Goal: Complete application form

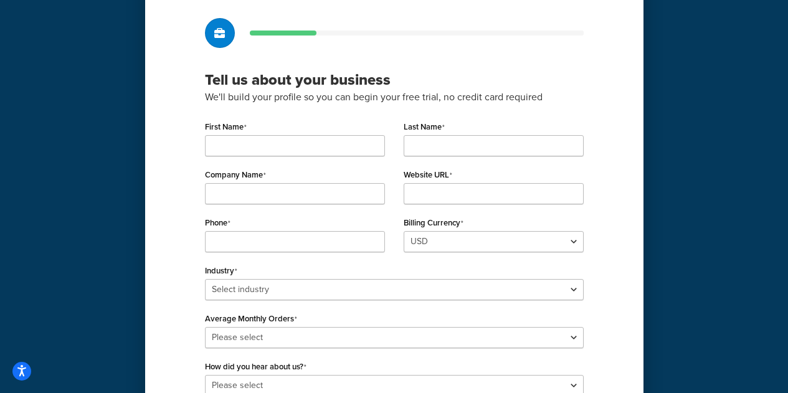
scroll to position [125, 0]
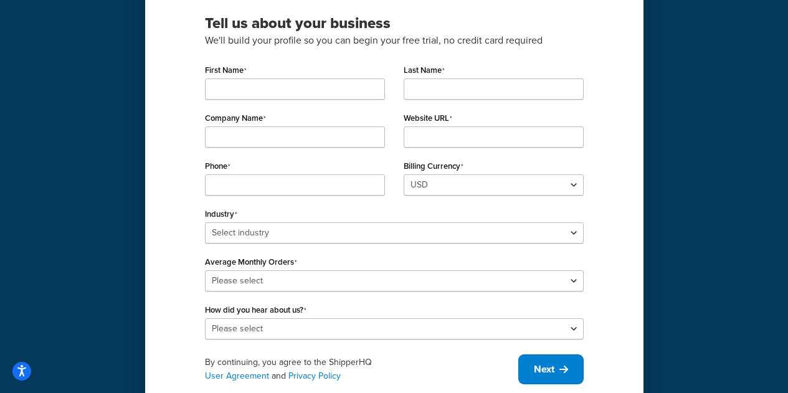
click at [310, 105] on div "First Name" at bounding box center [295, 85] width 199 height 48
click at [308, 93] on input "First Name" at bounding box center [295, 89] width 180 height 21
type input "[PERSON_NAME]"
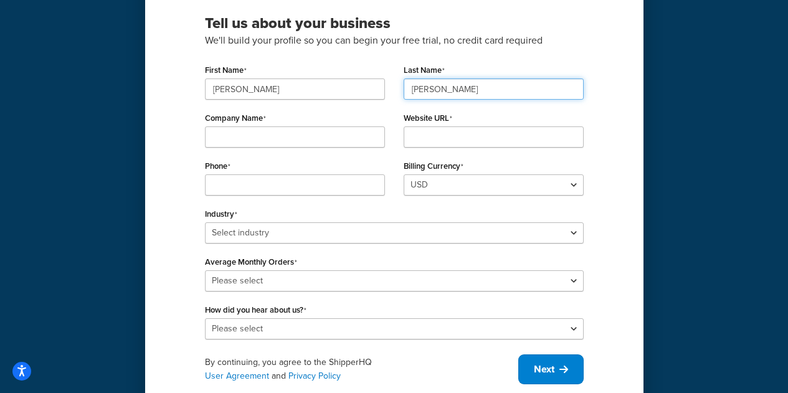
type input "[PERSON_NAME]"
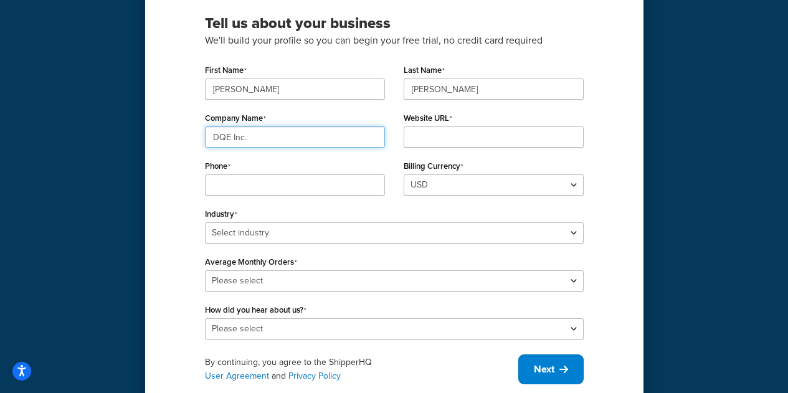
type input "DQE Inc."
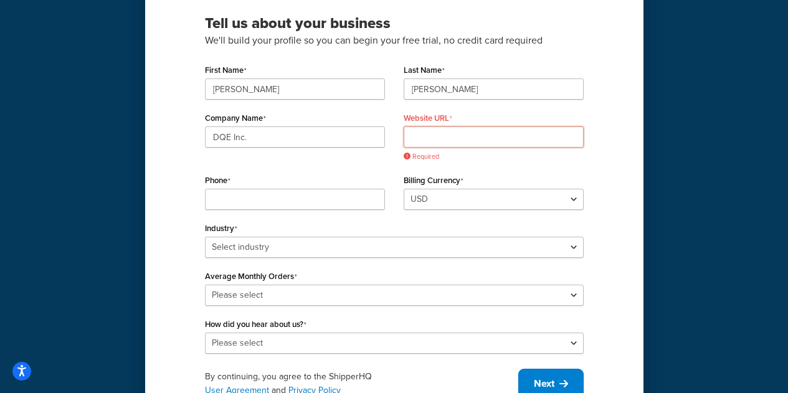
paste input "[URL][DOMAIN_NAME]"
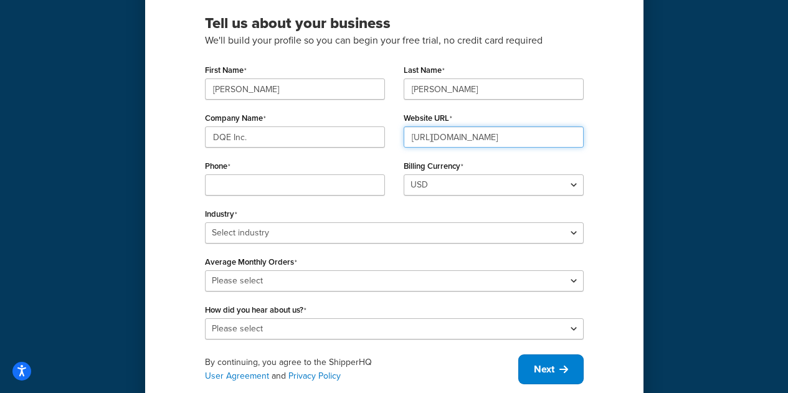
type input "[URL][DOMAIN_NAME]"
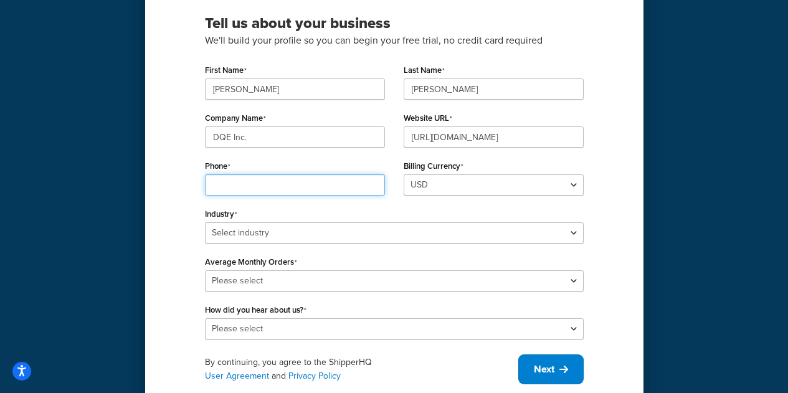
click at [257, 183] on input "Phone" at bounding box center [295, 184] width 180 height 21
type input "700355"
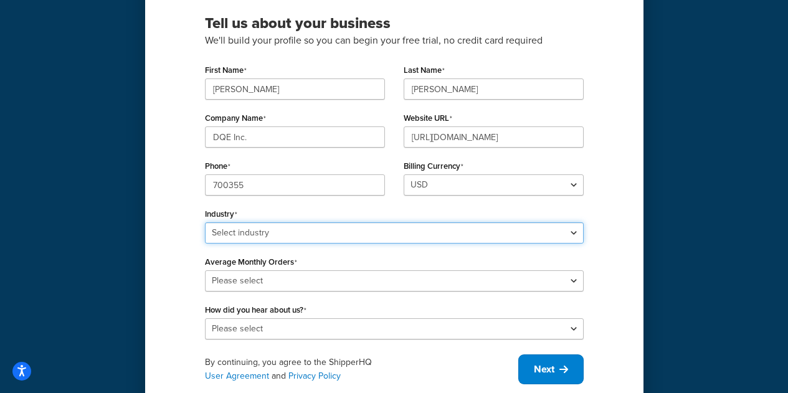
click at [371, 227] on select "Select industry Automotive Adult Agriculture Alcohol, Tobacco & CBD Arts & Craf…" at bounding box center [394, 232] width 379 height 21
select select "9"
click at [205, 222] on select "Select industry Automotive Adult Agriculture Alcohol, Tobacco & CBD Arts & Craf…" at bounding box center [394, 232] width 379 height 21
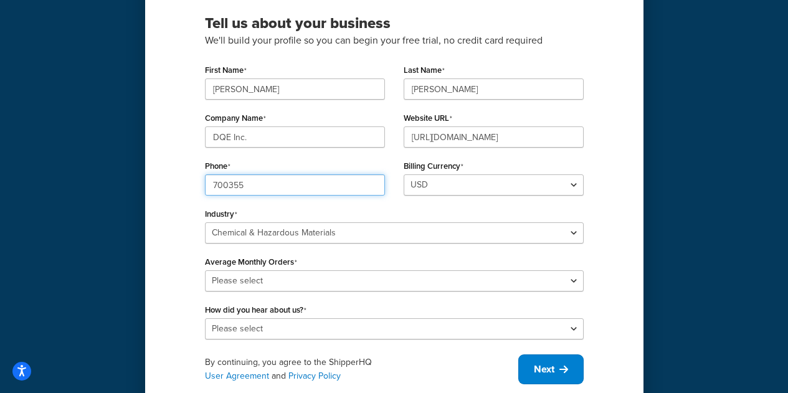
click at [335, 179] on input "700355" at bounding box center [295, 184] width 180 height 21
type input "7003554628"
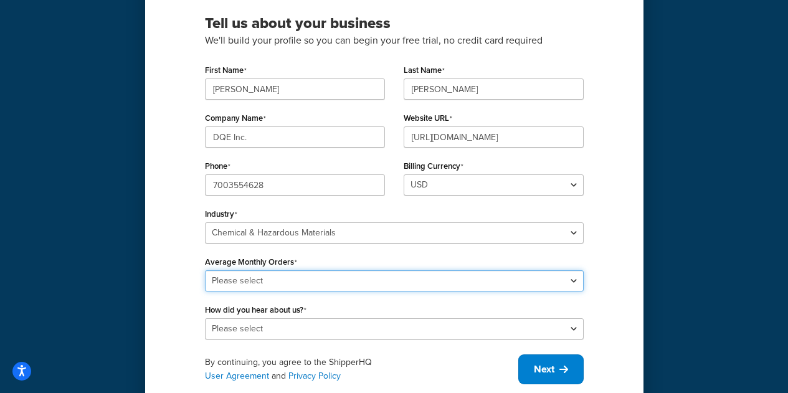
click at [311, 278] on select "Please select 0-500 501-1,000 1,001-10,000 10,001-20,000 Over 20,000" at bounding box center [394, 280] width 379 height 21
select select "1"
click at [205, 270] on select "Please select 0-500 501-1,000 1,001-10,000 10,001-20,000 Over 20,000" at bounding box center [394, 280] width 379 height 21
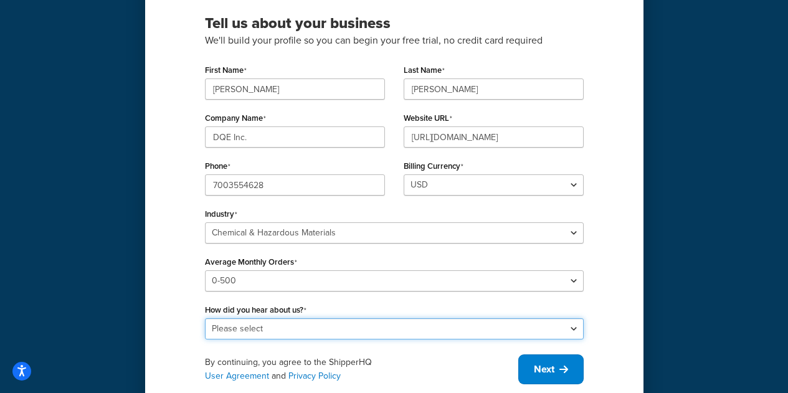
click at [330, 324] on select "Please select Online Search App Store or Marketplace Listing Referred by Agency…" at bounding box center [394, 328] width 379 height 21
select select "10"
click at [205, 318] on select "Please select Online Search App Store or Marketplace Listing Referred by Agency…" at bounding box center [394, 328] width 379 height 21
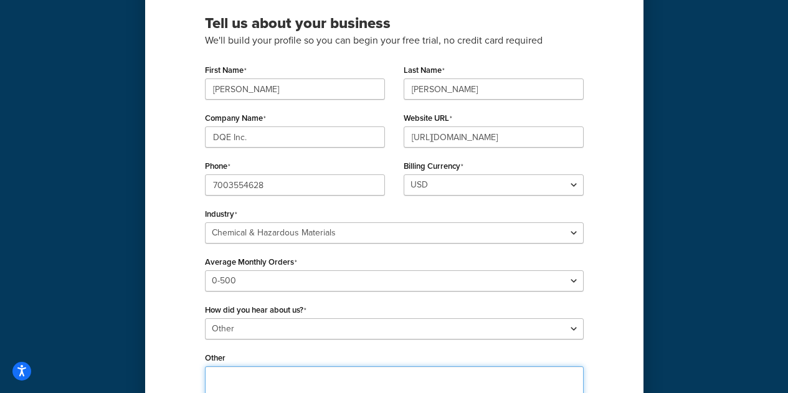
click at [245, 381] on textarea "Other" at bounding box center [394, 389] width 379 height 46
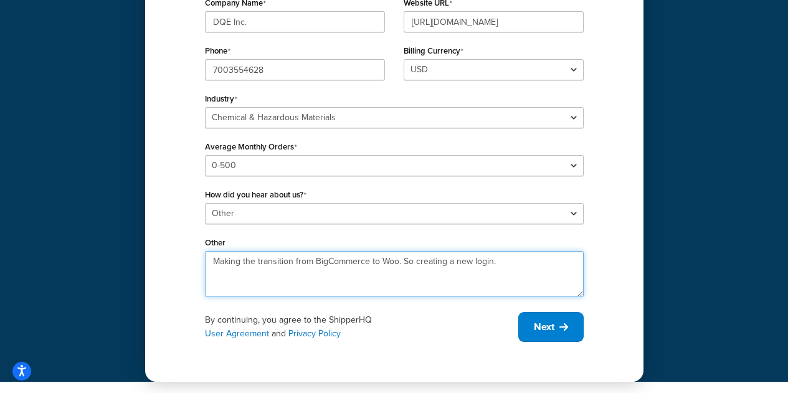
scroll to position [241, 0]
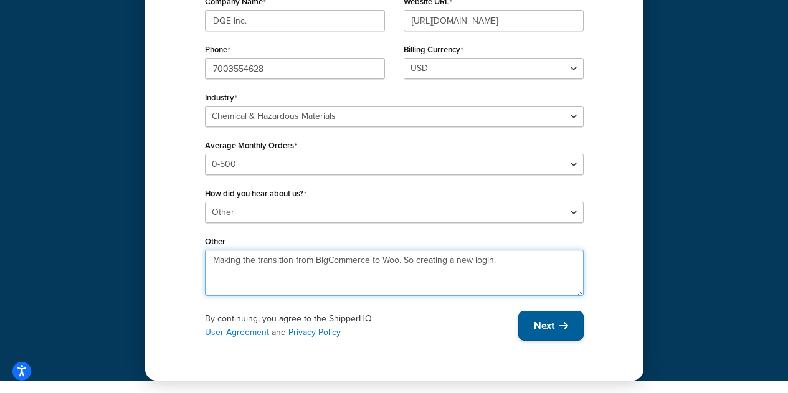
type textarea "Making the transition from BigCommerce to Woo. So creating a new login."
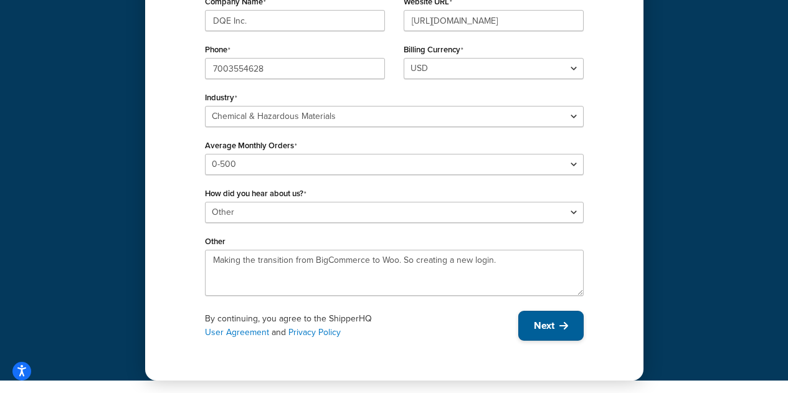
click at [566, 325] on icon at bounding box center [564, 326] width 9 height 10
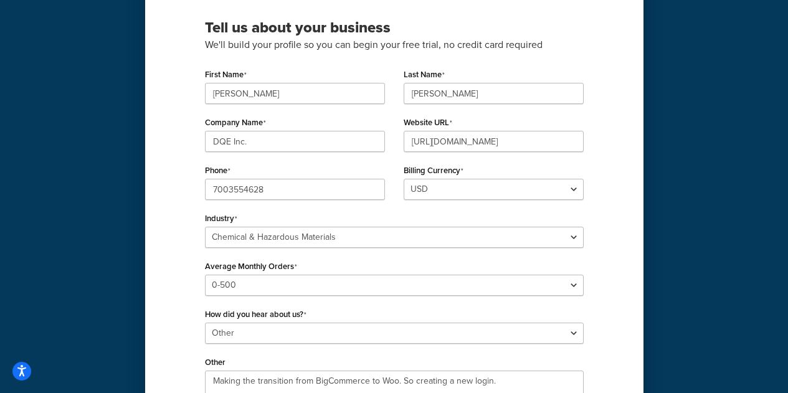
scroll to position [125, 0]
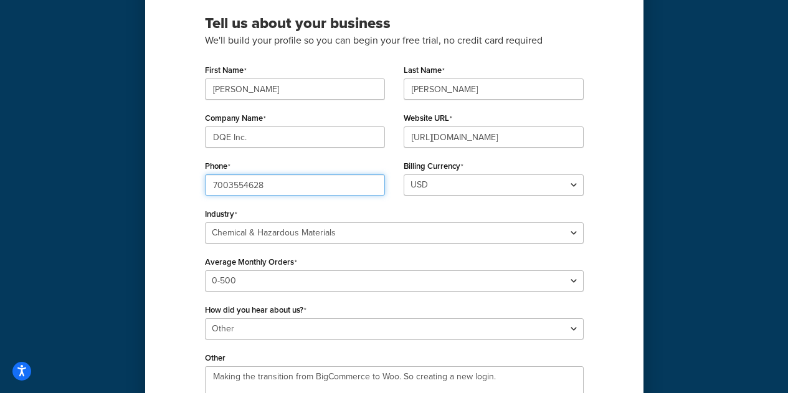
click at [222, 185] on input "7003554628" at bounding box center [295, 184] width 180 height 21
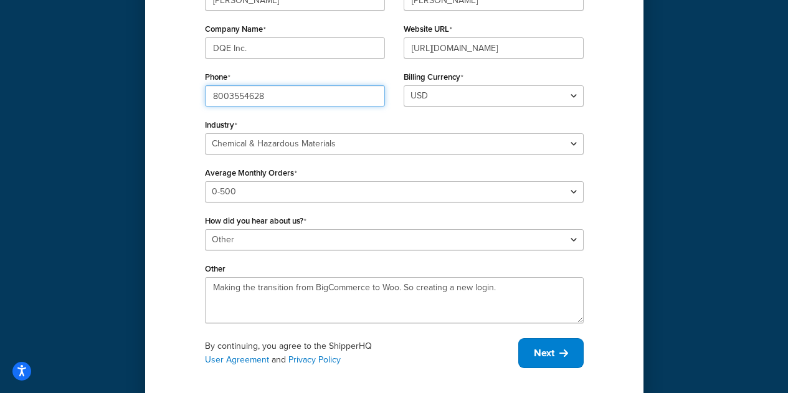
scroll to position [241, 0]
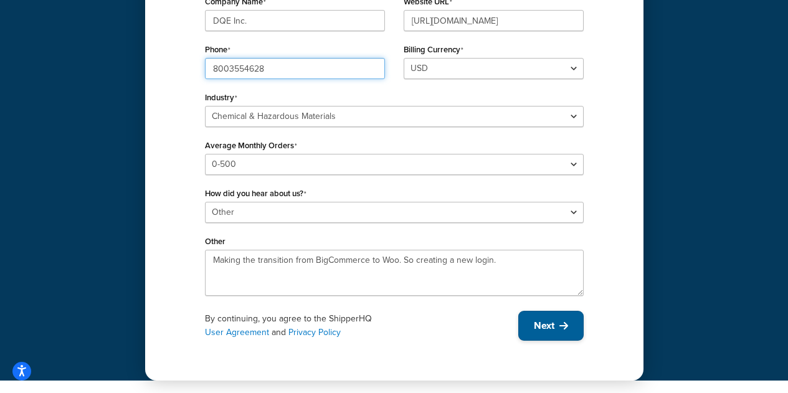
type input "8003554628"
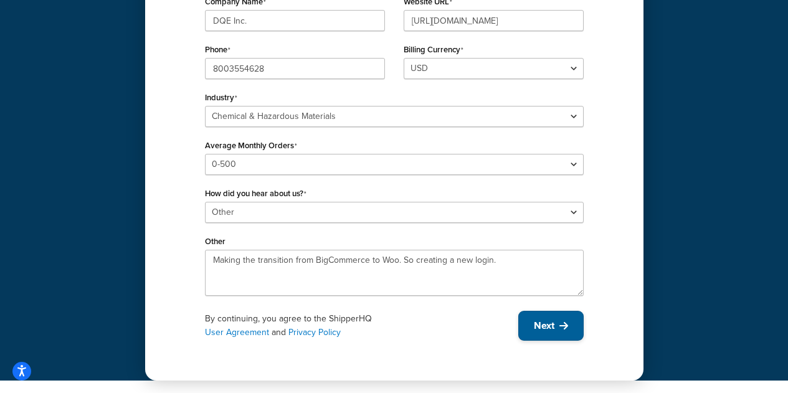
click at [536, 337] on button "Next" at bounding box center [550, 326] width 65 height 30
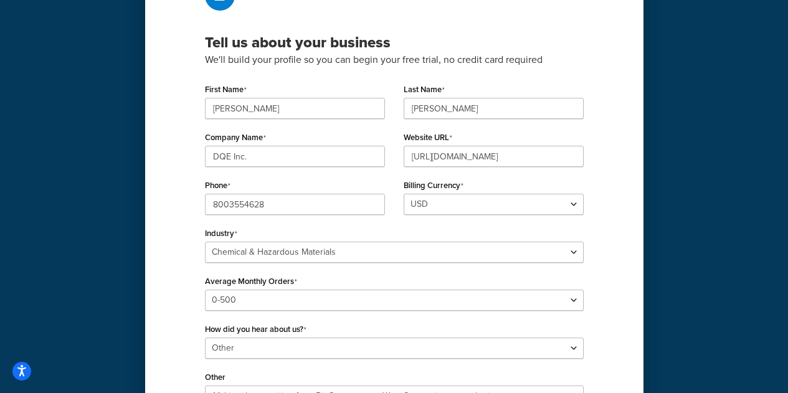
scroll to position [0, 0]
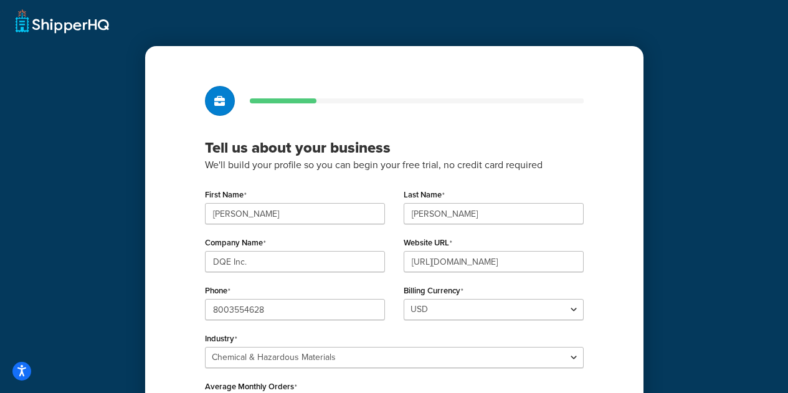
click at [776, 151] on div "Tell us about your business We'll build your profile so you can begin your free…" at bounding box center [394, 311] width 788 height 622
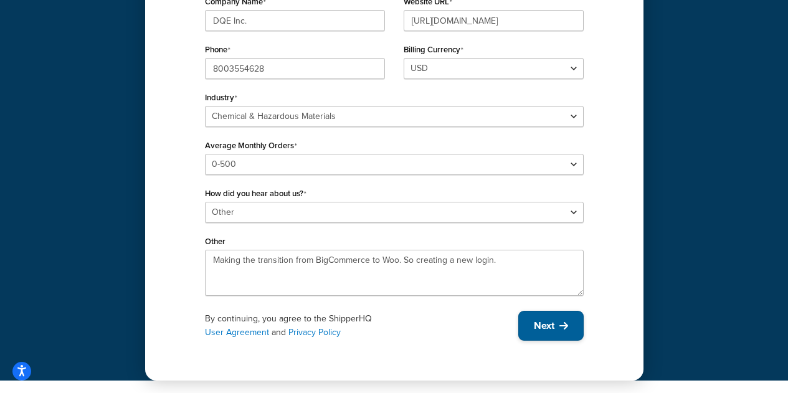
click at [543, 327] on span "Next" at bounding box center [544, 326] width 21 height 14
click at [583, 330] on button "Next" at bounding box center [550, 326] width 65 height 30
click at [561, 320] on div "By continuing, you agree to the ShipperHQ User Agreement and Privacy Policy Next" at bounding box center [394, 326] width 379 height 30
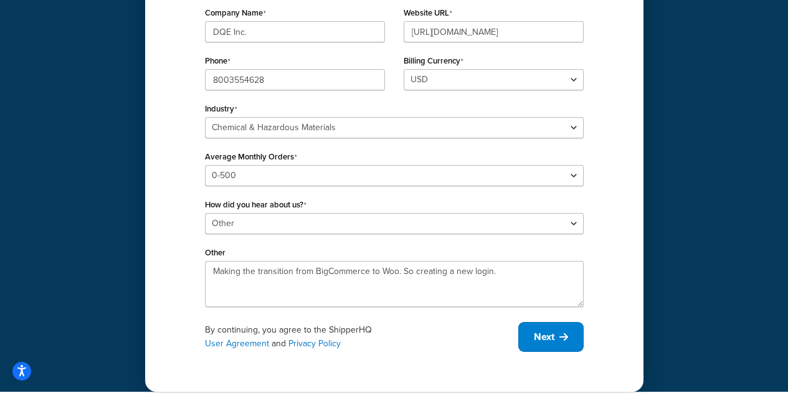
scroll to position [0, 0]
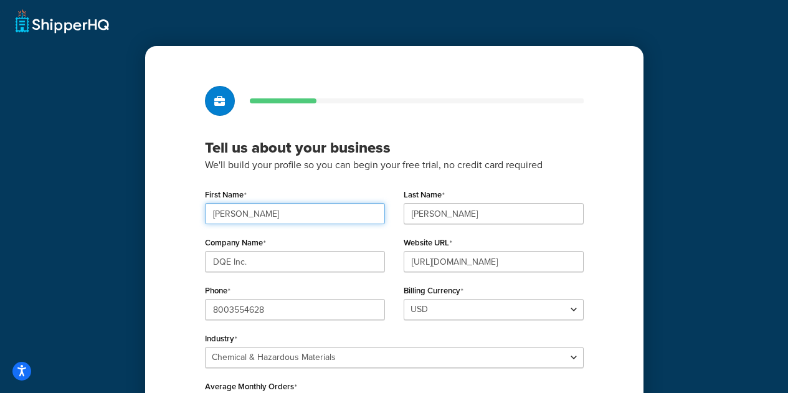
click at [284, 217] on input "[PERSON_NAME]" at bounding box center [295, 213] width 180 height 21
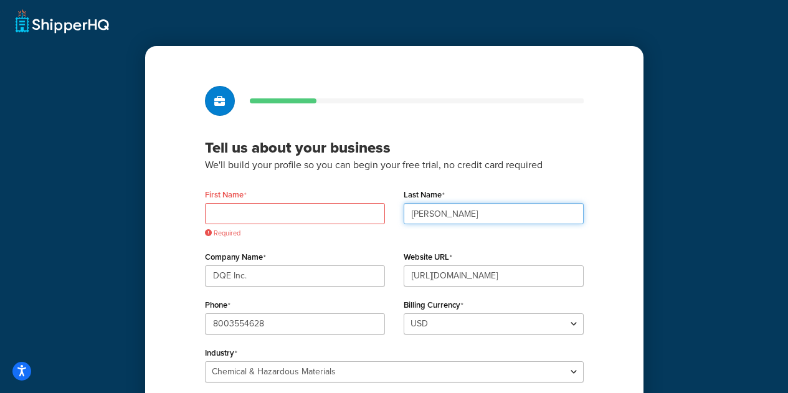
click at [421, 220] on input "[PERSON_NAME]" at bounding box center [494, 213] width 180 height 21
